Goal: Information Seeking & Learning: Learn about a topic

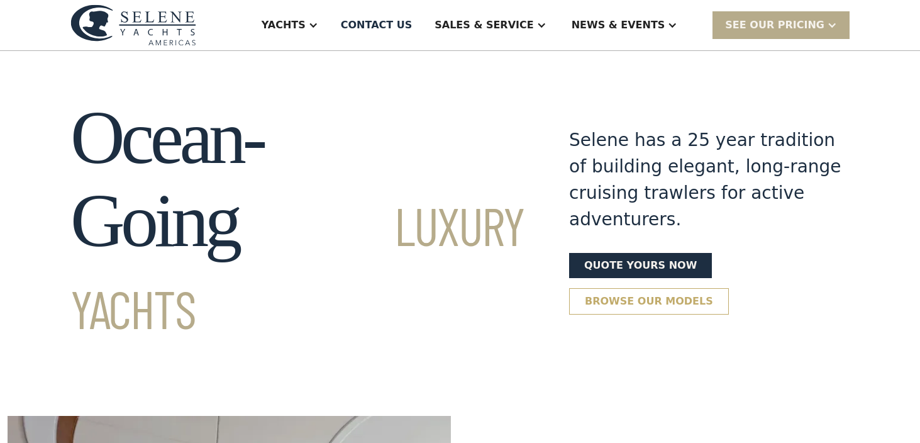
click at [642, 288] on link "Browse our models" at bounding box center [649, 301] width 160 height 26
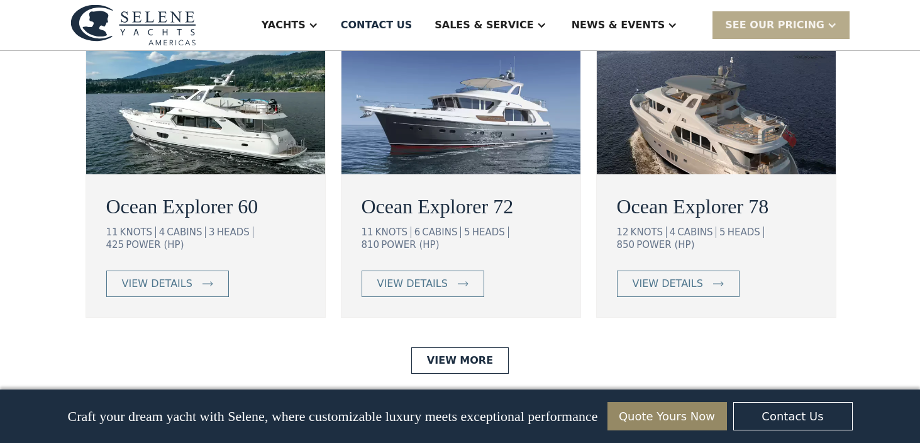
scroll to position [2425, 0]
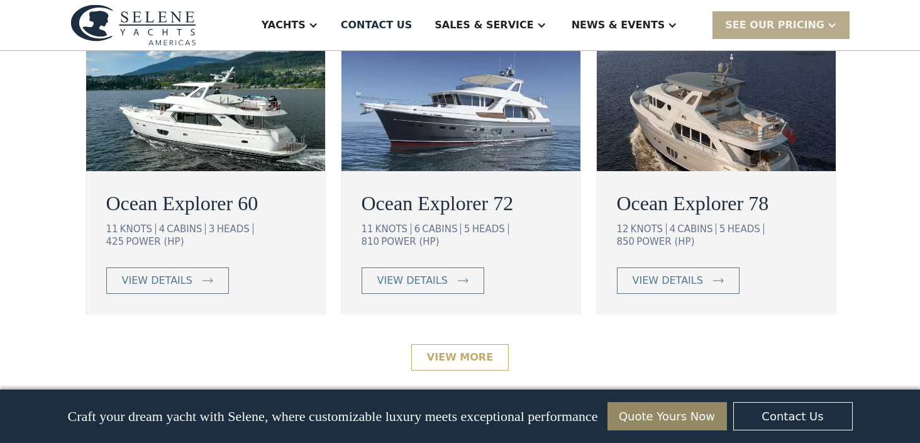
click at [471, 344] on link "View More" at bounding box center [459, 357] width 97 height 26
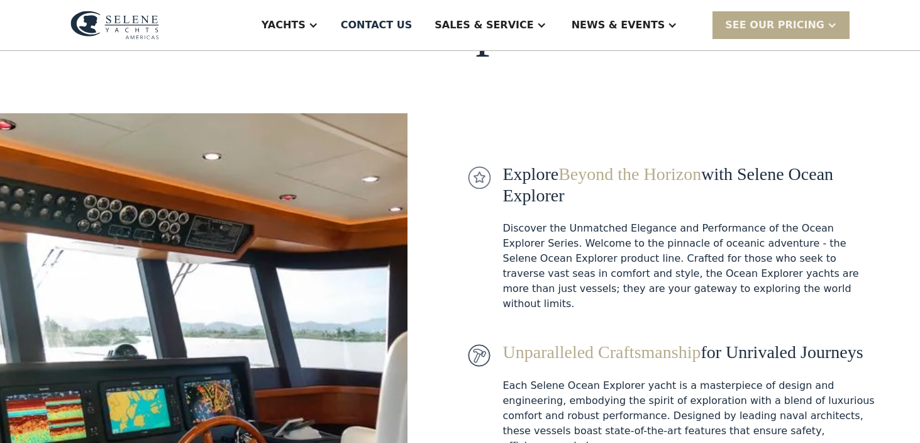
scroll to position [125, 0]
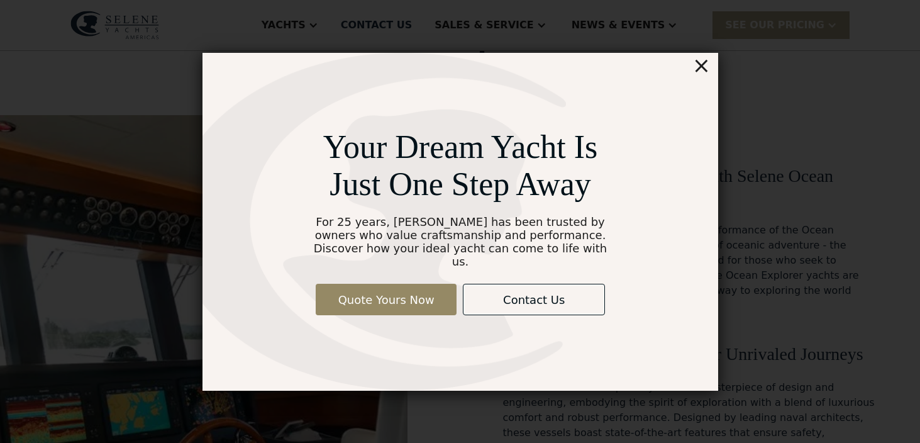
click at [704, 67] on div "×" at bounding box center [701, 65] width 18 height 25
